Goal: Task Accomplishment & Management: Manage account settings

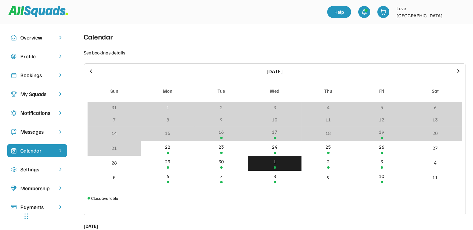
click at [38, 77] on div "Bookings" at bounding box center [36, 75] width 33 height 8
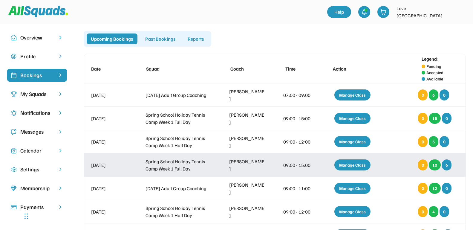
click at [342, 165] on div "Manage Class" at bounding box center [352, 164] width 36 height 11
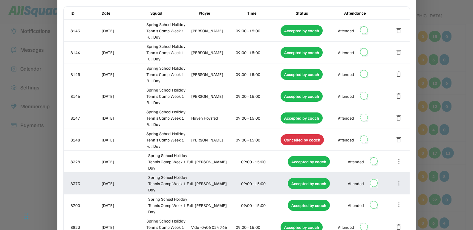
scroll to position [75, 0]
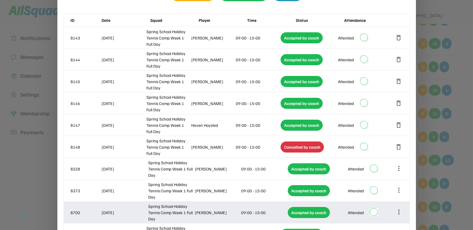
click at [397, 212] on icon at bounding box center [398, 211] width 7 height 7
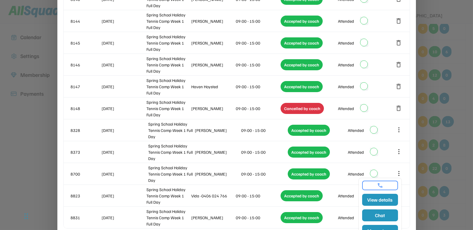
scroll to position [149, 0]
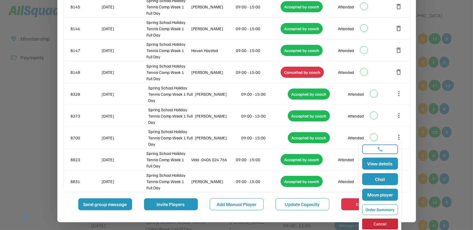
click at [391, 142] on div "View details Chat Move player Order Summary Cancel" at bounding box center [380, 187] width 42 height 90
click at [388, 145] on div at bounding box center [380, 149] width 36 height 10
click at [386, 147] on link at bounding box center [380, 149] width 32 height 6
click at [387, 208] on button "Order Summary" at bounding box center [380, 209] width 36 height 11
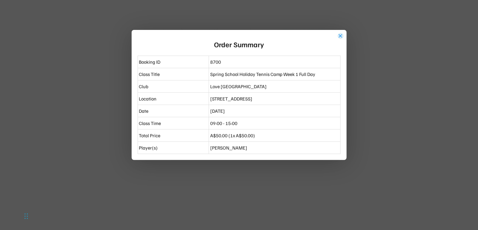
click at [339, 34] on button "close" at bounding box center [341, 36] width 6 height 6
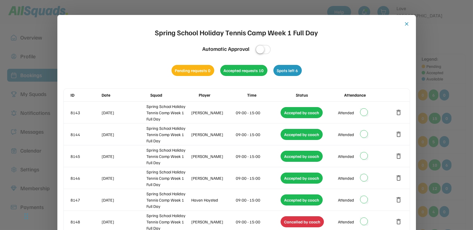
click at [406, 22] on button "close" at bounding box center [407, 24] width 6 height 6
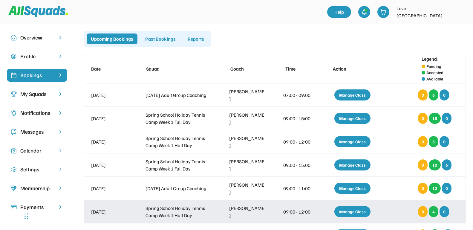
click at [341, 212] on div "Manage Class" at bounding box center [352, 211] width 36 height 11
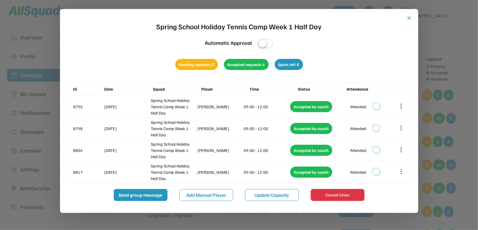
click at [409, 15] on button "close" at bounding box center [409, 18] width 6 height 6
